Goal: Task Accomplishment & Management: Manage account settings

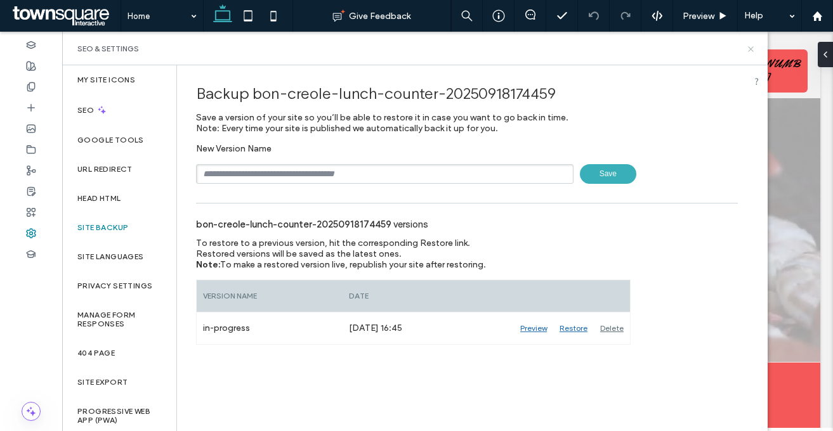
click at [752, 47] on use at bounding box center [750, 48] width 5 height 5
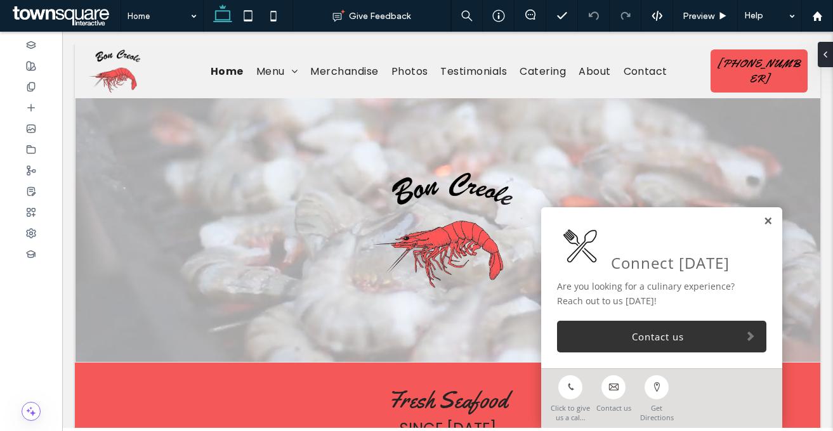
click at [763, 222] on link at bounding box center [768, 221] width 10 height 11
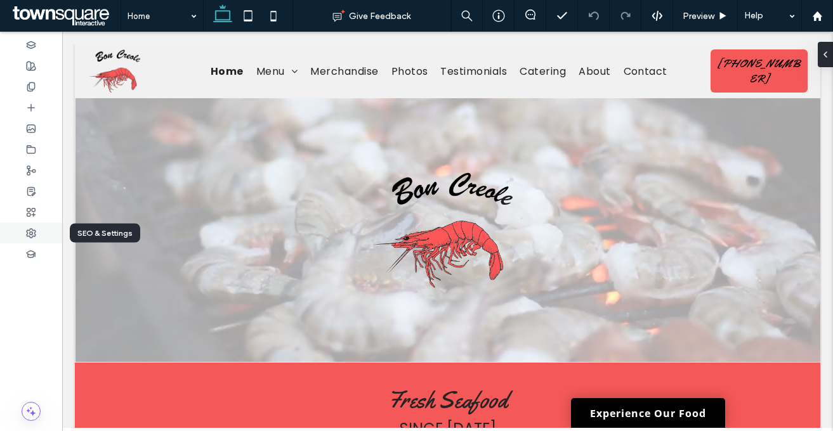
click at [30, 242] on div at bounding box center [31, 233] width 62 height 21
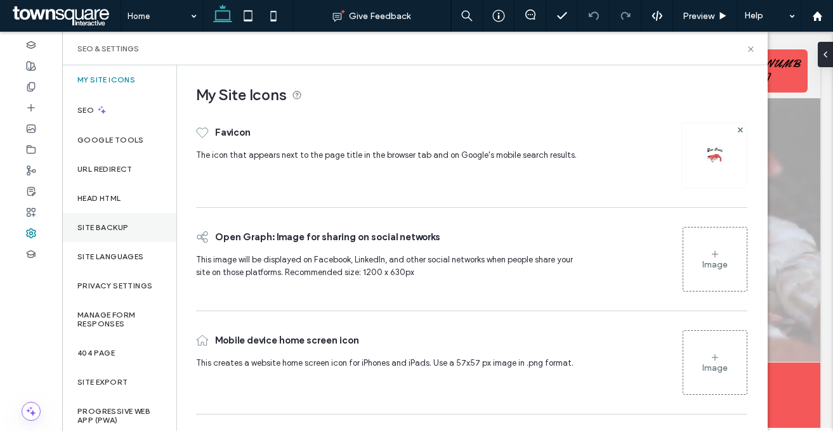
click at [87, 233] on div "Site Backup" at bounding box center [119, 227] width 114 height 29
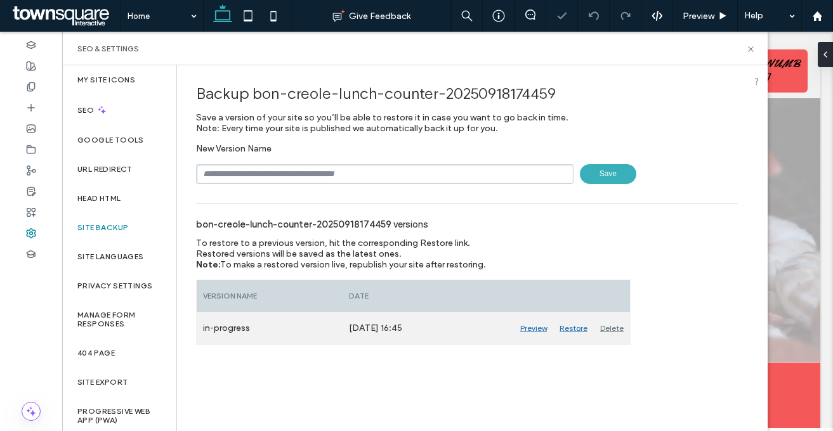
click at [611, 330] on div "Delete" at bounding box center [612, 329] width 36 height 32
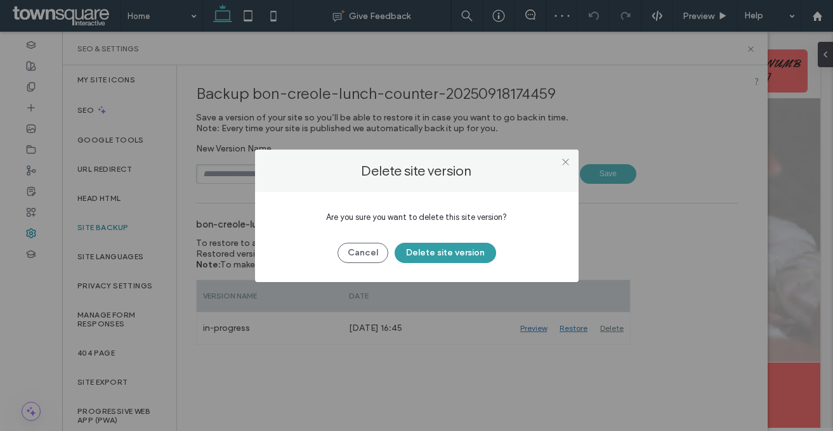
click at [470, 255] on button "Delete site version" at bounding box center [445, 253] width 101 height 20
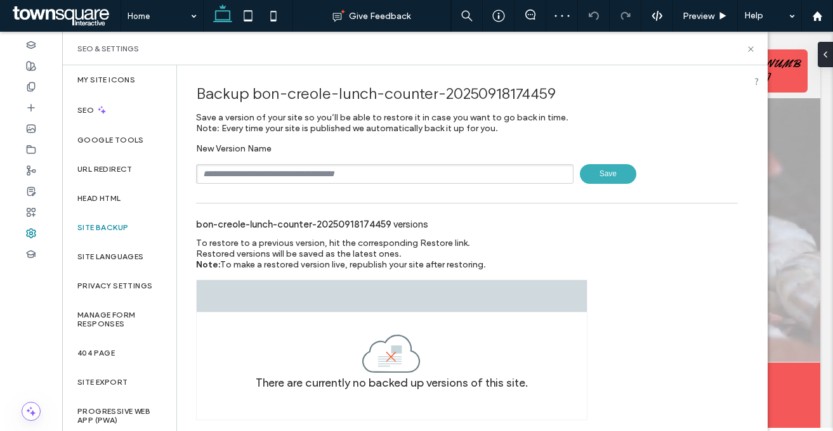
click at [353, 173] on input "text" at bounding box center [384, 174] width 377 height 20
type input "**********"
click at [597, 172] on span "Save" at bounding box center [608, 174] width 56 height 20
